Goal: Information Seeking & Learning: Learn about a topic

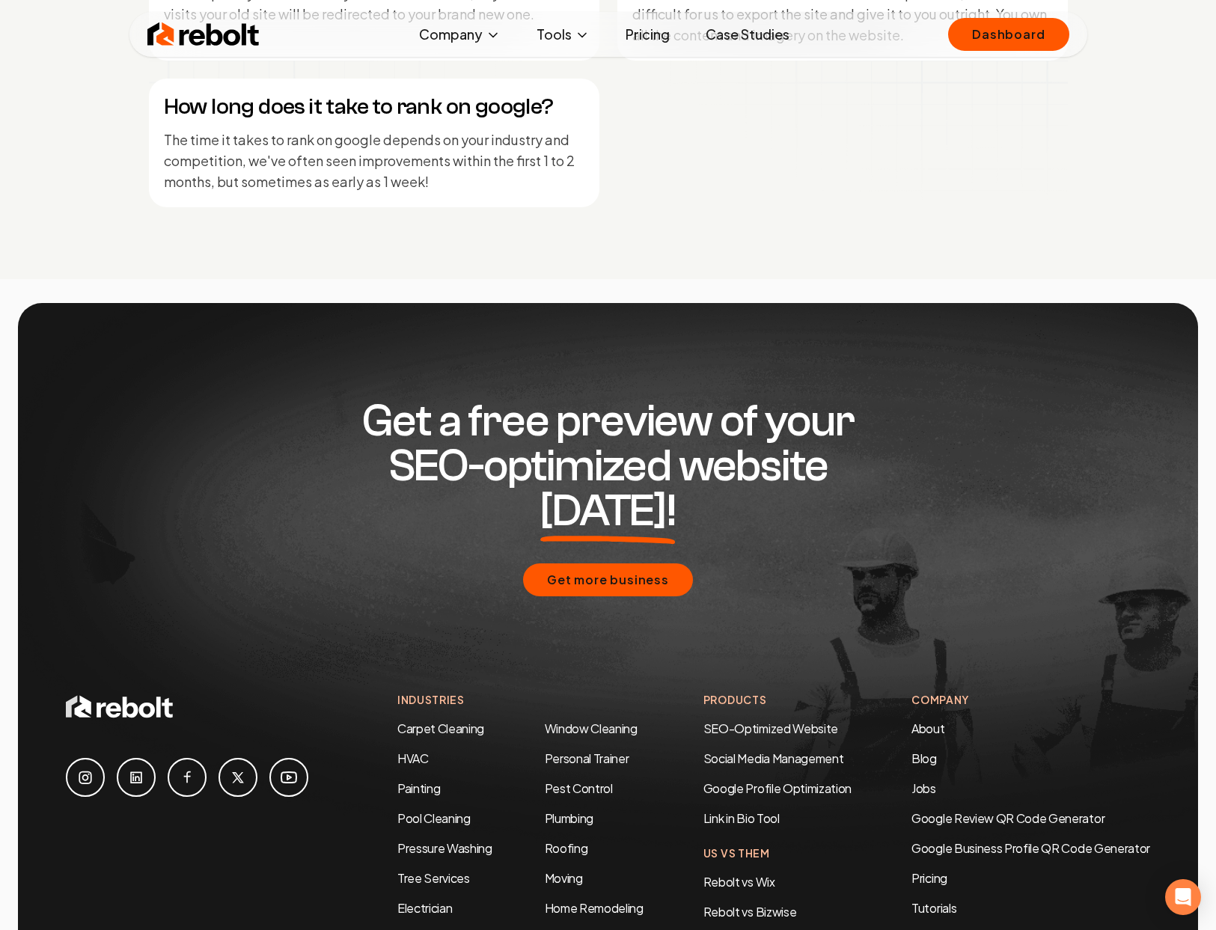
scroll to position [7222, 0]
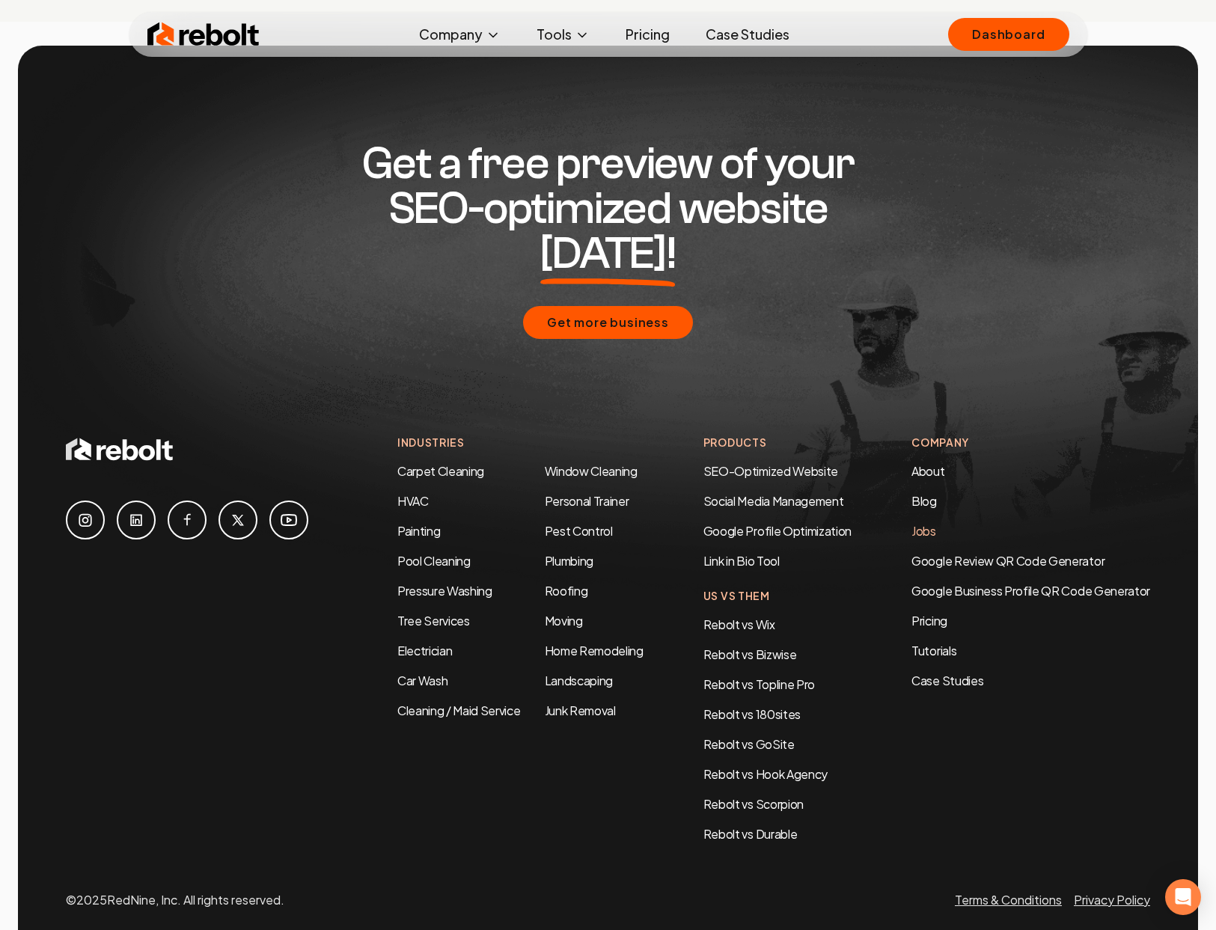
click at [925, 523] on link "Jobs" at bounding box center [924, 531] width 25 height 16
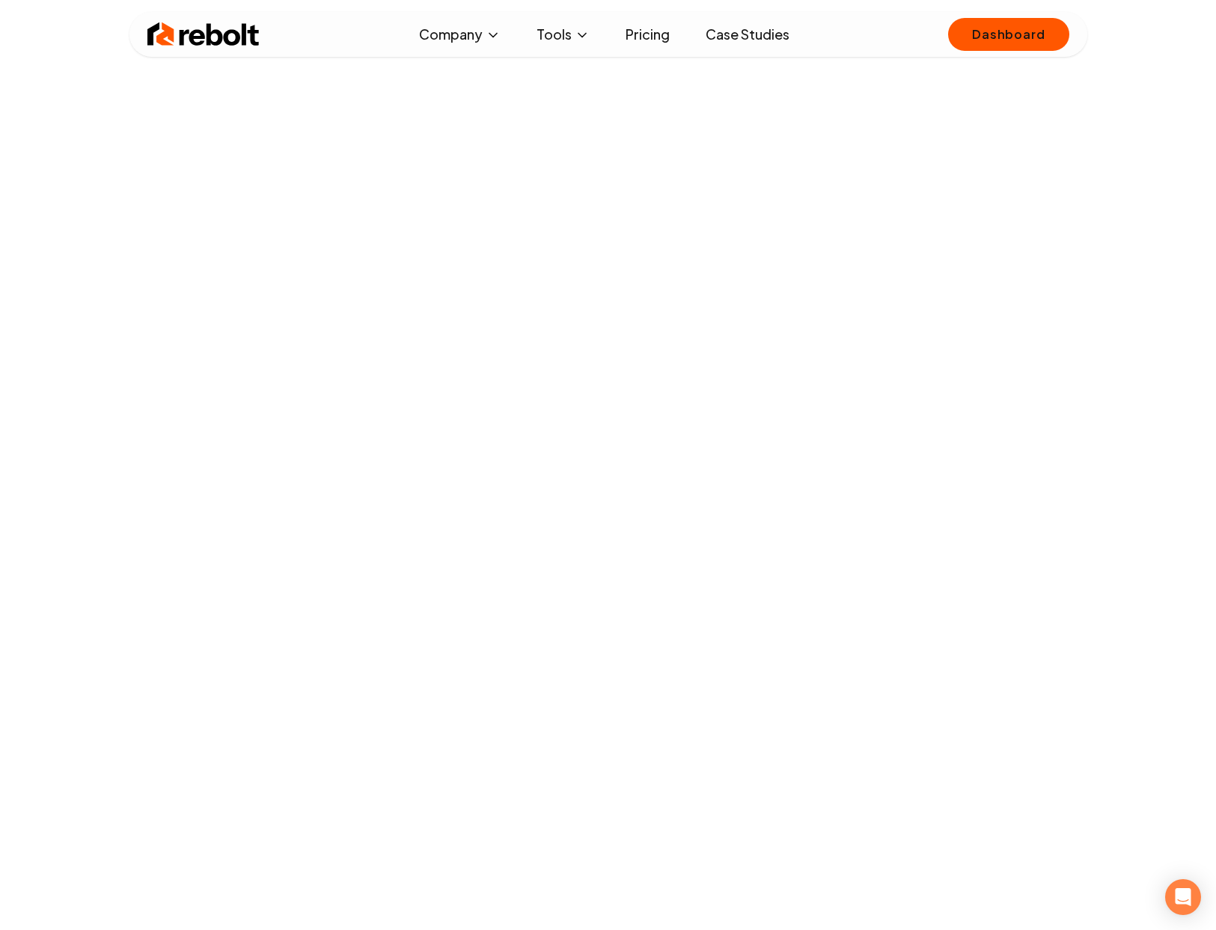
scroll to position [106, 0]
